Goal: Information Seeking & Learning: Find specific fact

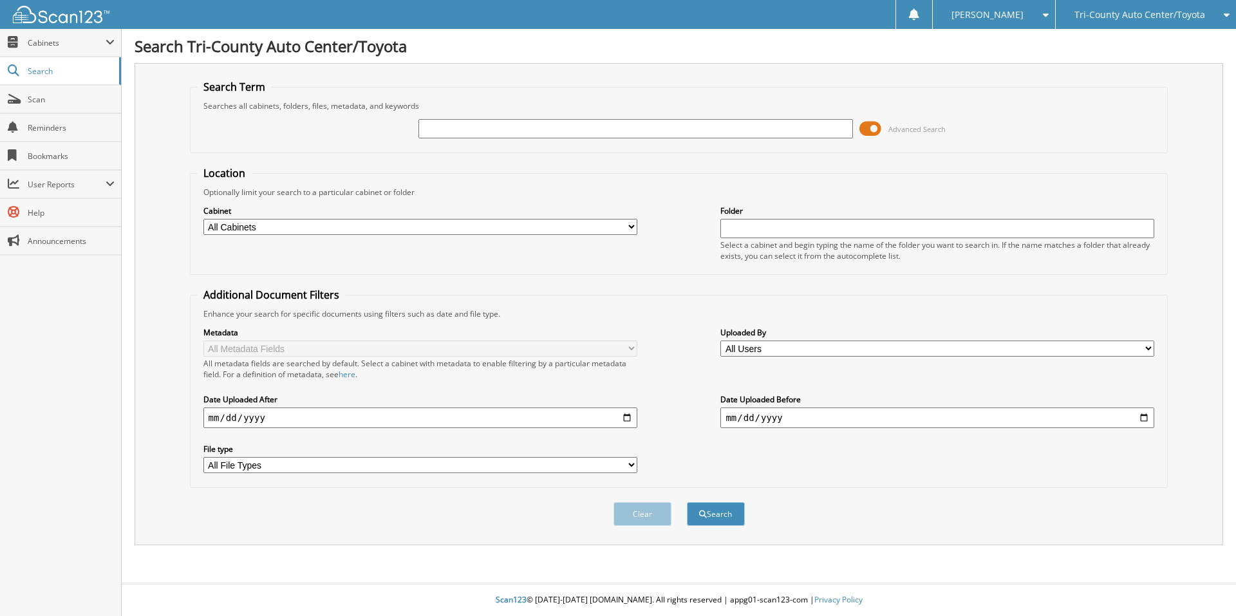
click at [477, 129] on input "text" at bounding box center [635, 128] width 434 height 19
type input "nong"
click at [687, 502] on button "Search" at bounding box center [716, 514] width 58 height 24
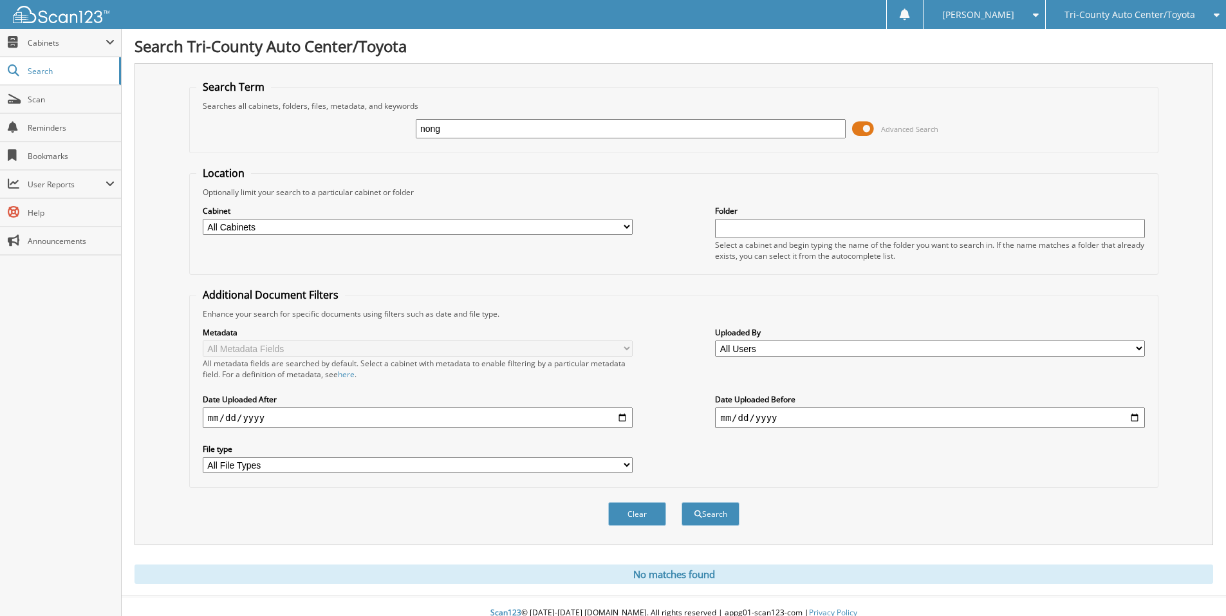
drag, startPoint x: 454, startPoint y: 133, endPoint x: 345, endPoint y: 140, distance: 109.7
click at [345, 140] on div "nong Advanced Search" at bounding box center [673, 128] width 955 height 35
type input "[PERSON_NAME]"
click at [682, 502] on button "Search" at bounding box center [711, 514] width 58 height 24
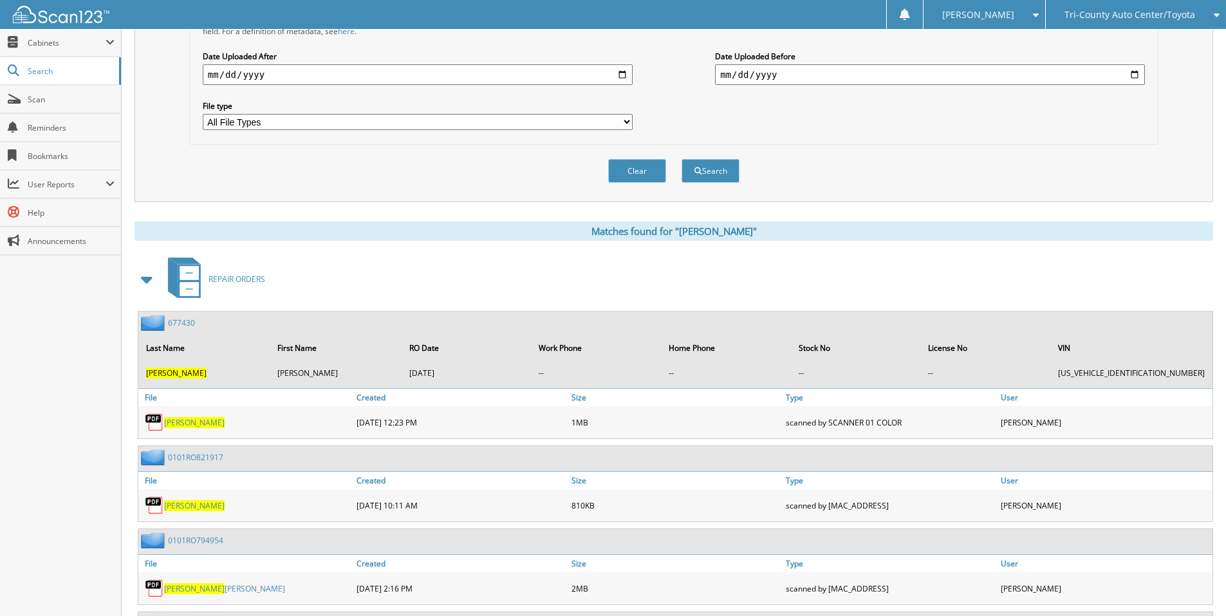
click at [150, 281] on span at bounding box center [147, 279] width 18 height 23
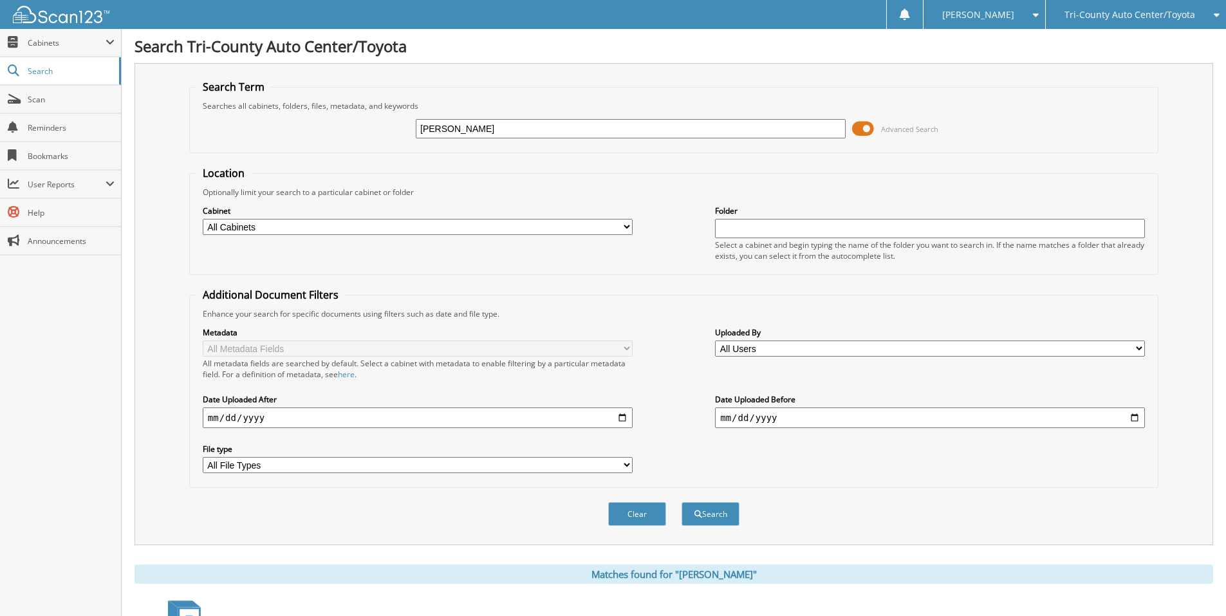
drag, startPoint x: 458, startPoint y: 126, endPoint x: 323, endPoint y: 127, distance: 135.2
click at [323, 127] on div "schank Advanced Search" at bounding box center [673, 128] width 955 height 35
type input "sp338359"
click at [682, 502] on button "Search" at bounding box center [711, 514] width 58 height 24
